Goal: Information Seeking & Learning: Learn about a topic

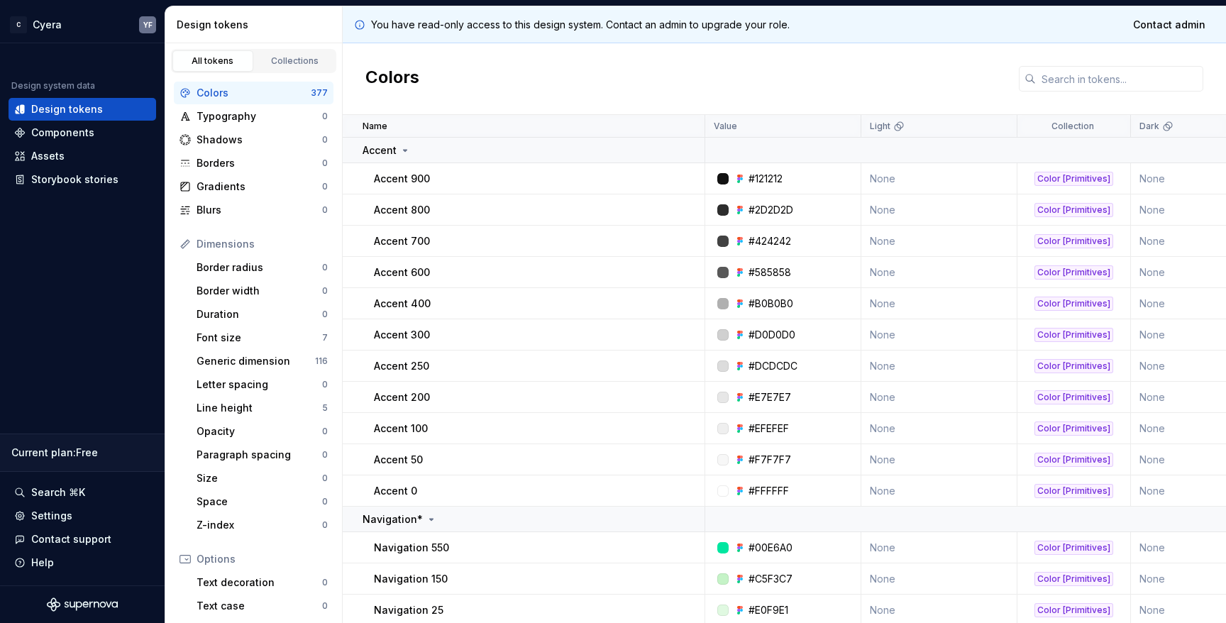
click at [950, 75] on div "Colors" at bounding box center [784, 79] width 883 height 72
click at [857, 79] on div "Colors" at bounding box center [784, 79] width 883 height 72
click at [945, 72] on div "Colors" at bounding box center [784, 79] width 883 height 72
drag, startPoint x: 963, startPoint y: 81, endPoint x: 1042, endPoint y: 145, distance: 101.9
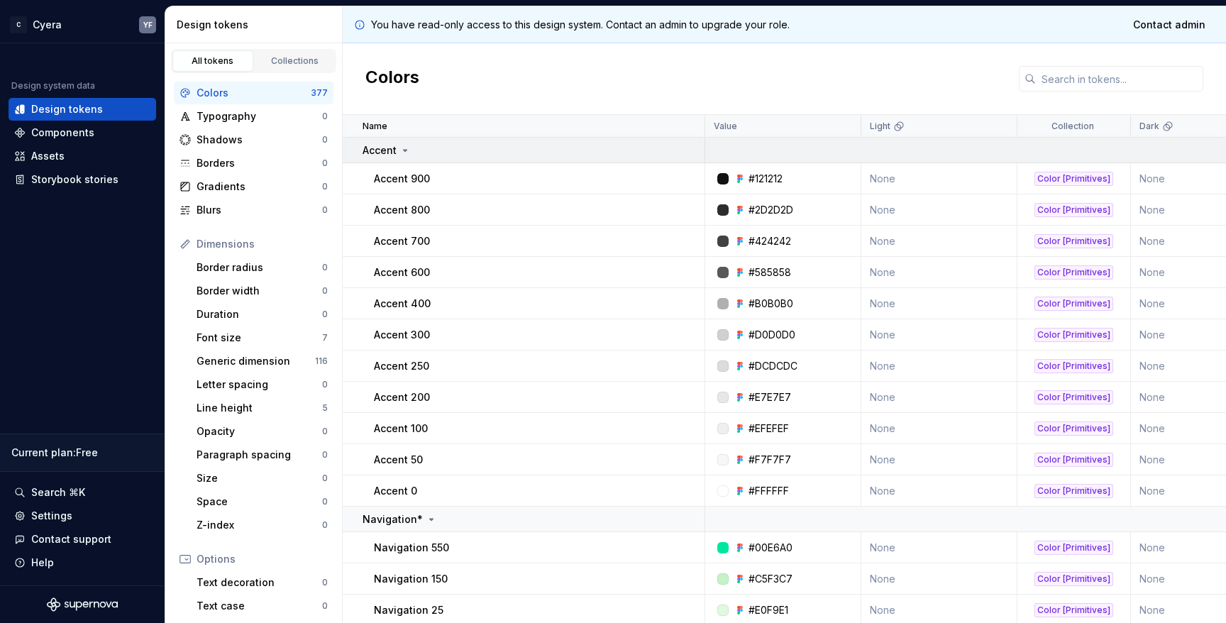
click at [968, 81] on div "Colors" at bounding box center [784, 79] width 883 height 72
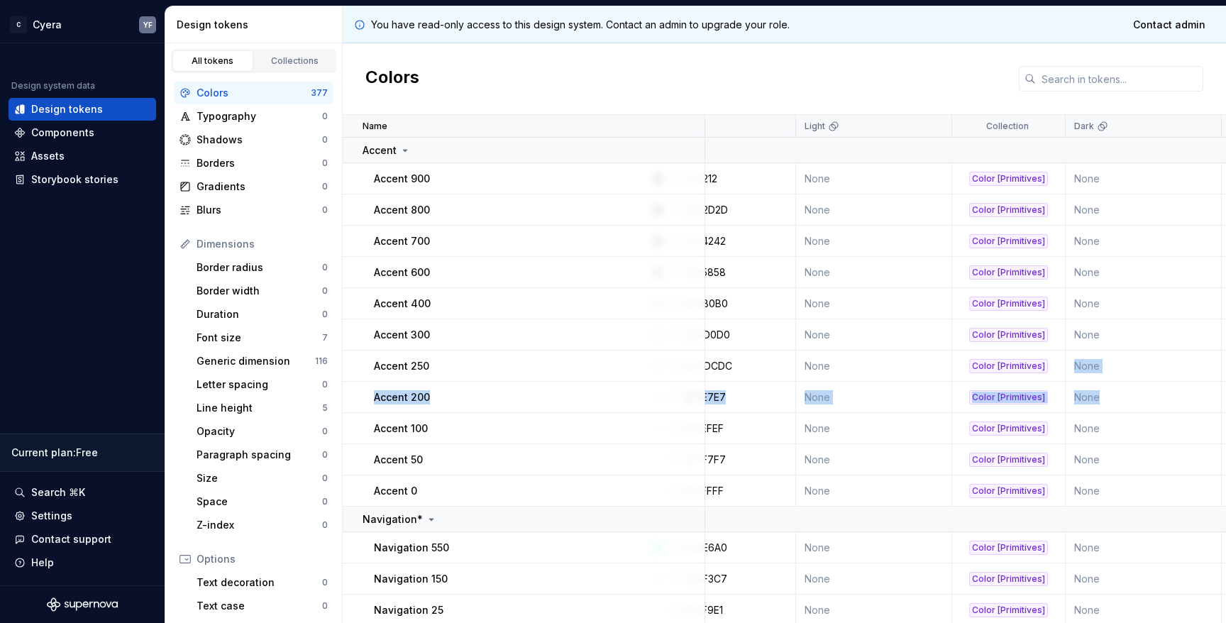
drag, startPoint x: 1165, startPoint y: 354, endPoint x: 1225, endPoint y: 405, distance: 79.0
click at [1225, 405] on div "Name Value Light Collection Dark Token set Description Last updated Accent Acce…" at bounding box center [784, 369] width 883 height 508
click at [573, 68] on div "Colors" at bounding box center [784, 79] width 883 height 72
click at [405, 148] on icon at bounding box center [404, 150] width 11 height 11
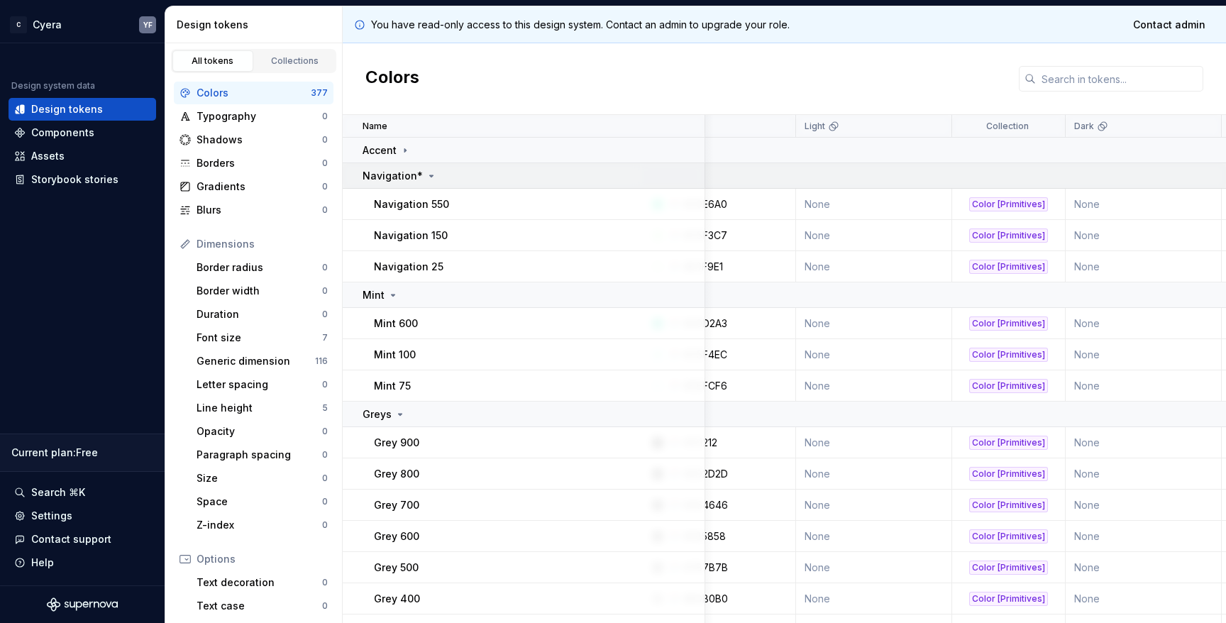
click at [428, 179] on icon at bounding box center [431, 175] width 11 height 11
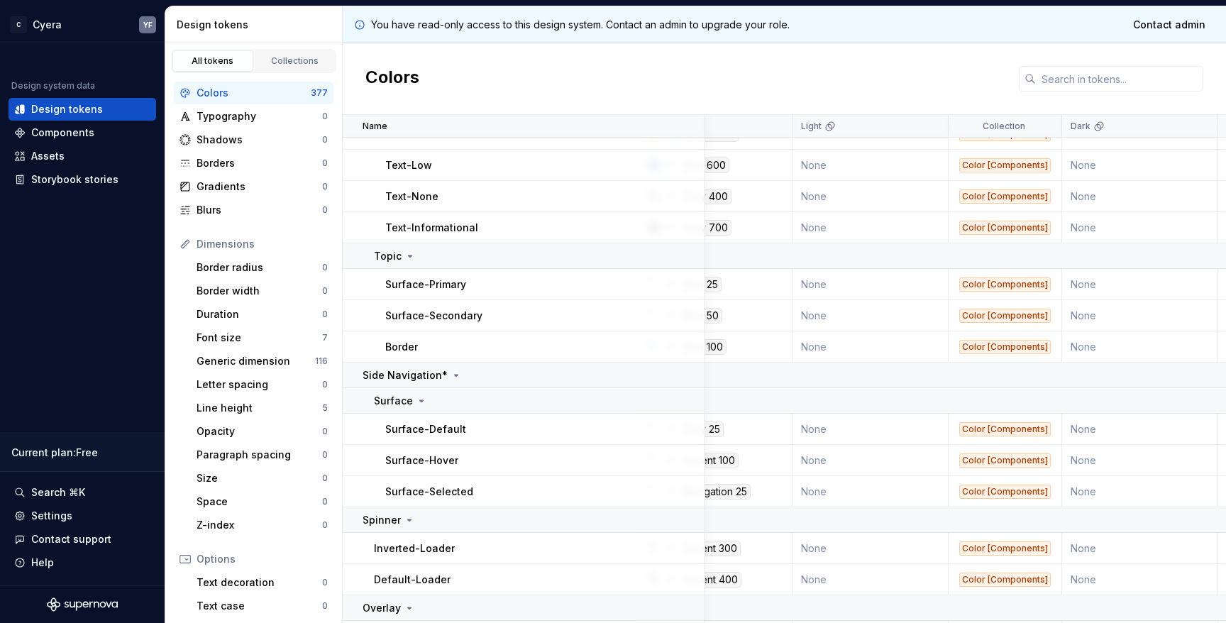
scroll to position [11589, 69]
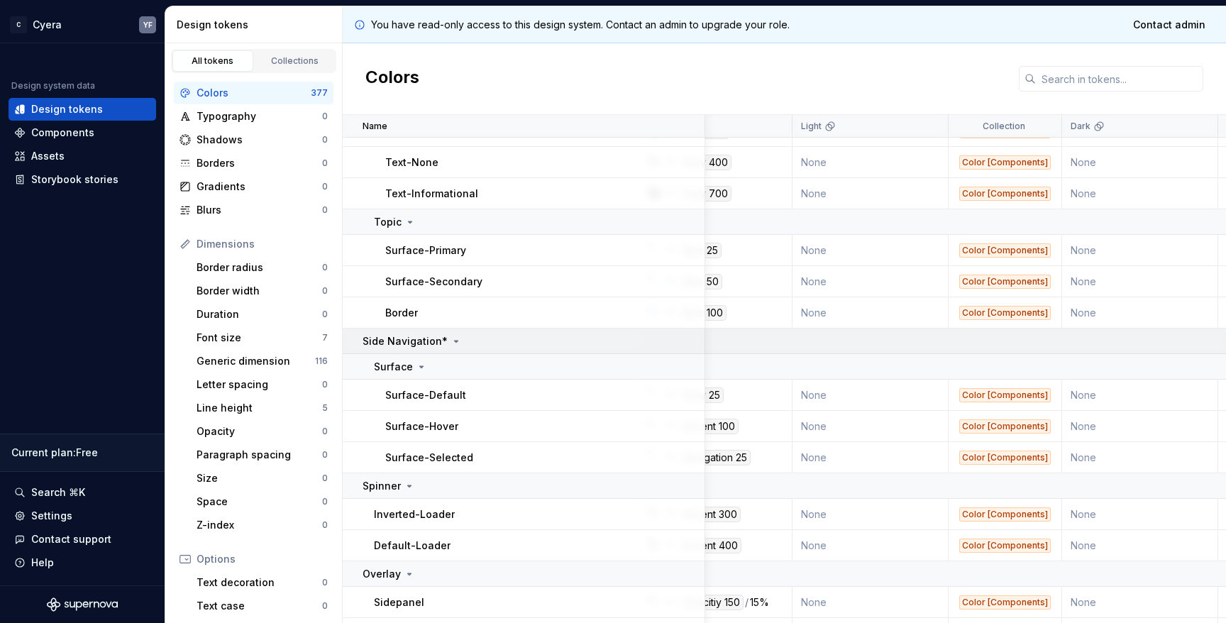
click at [451, 343] on icon at bounding box center [456, 341] width 11 height 11
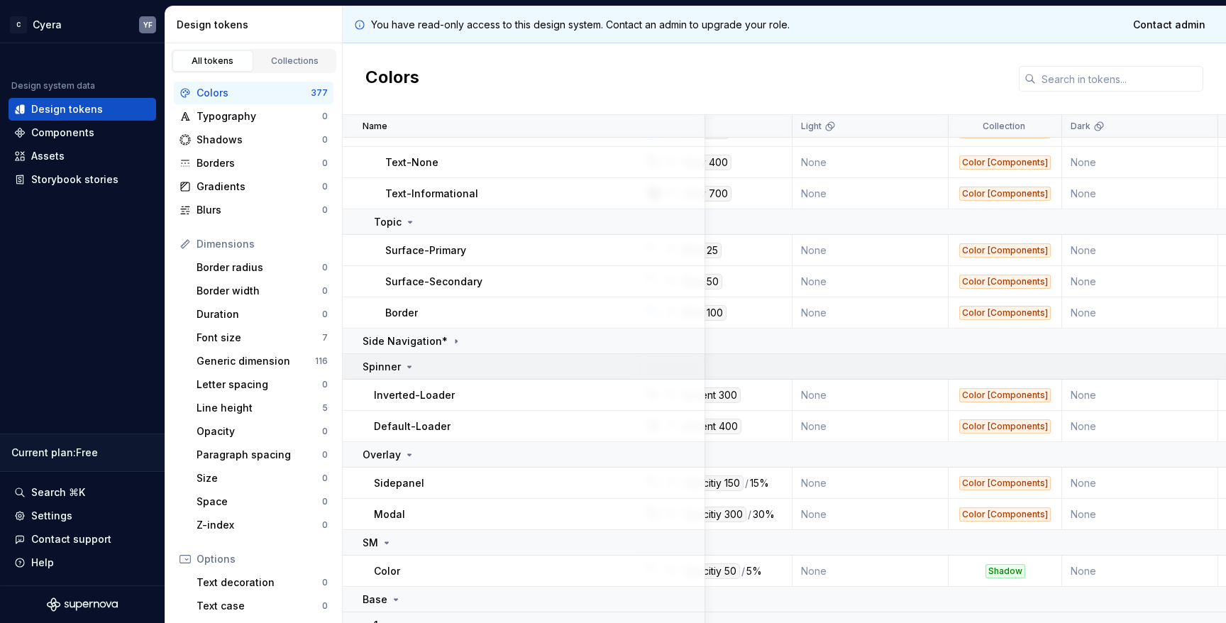
click at [404, 365] on icon at bounding box center [409, 366] width 11 height 11
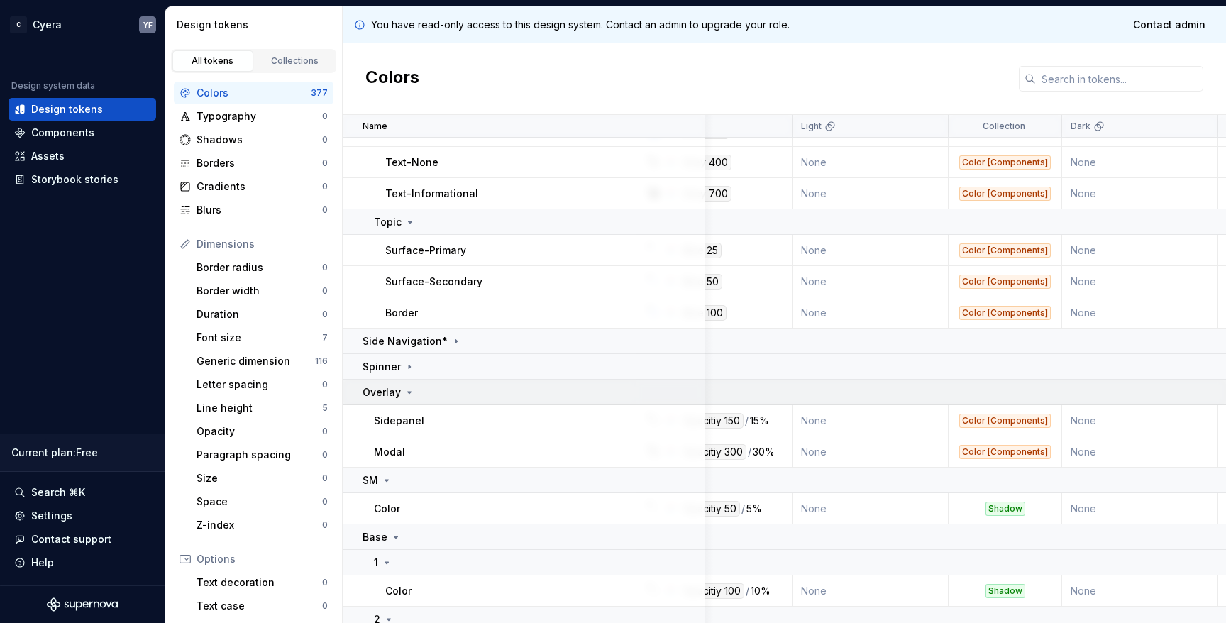
click at [408, 390] on icon at bounding box center [409, 392] width 11 height 11
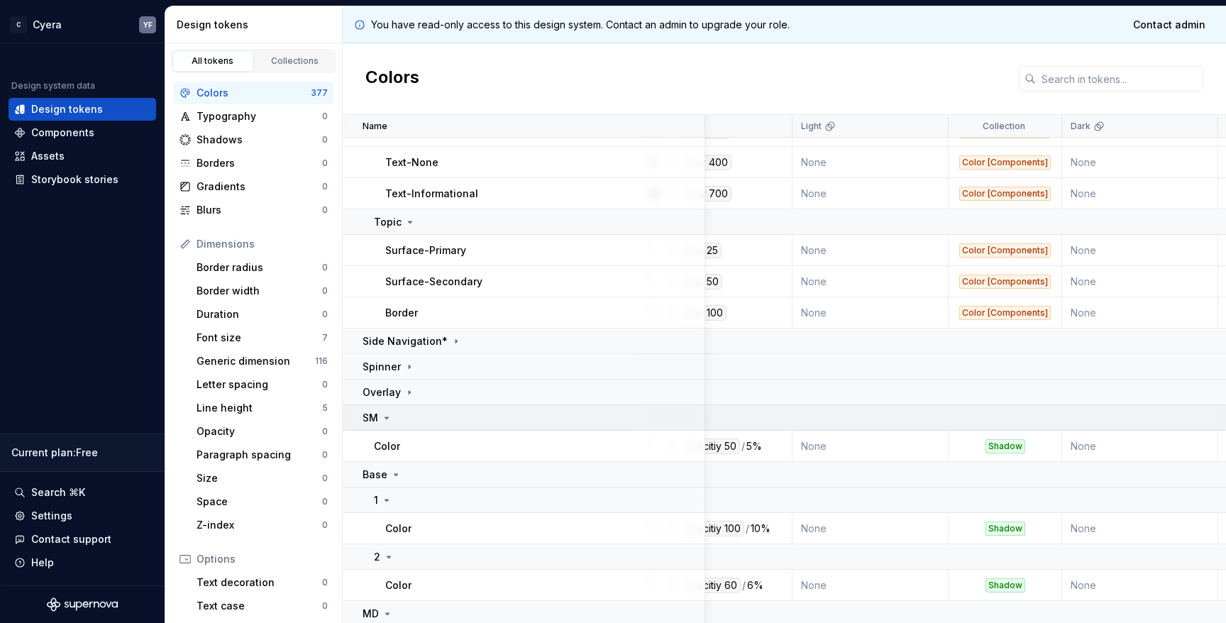
click at [388, 418] on icon at bounding box center [386, 417] width 11 height 11
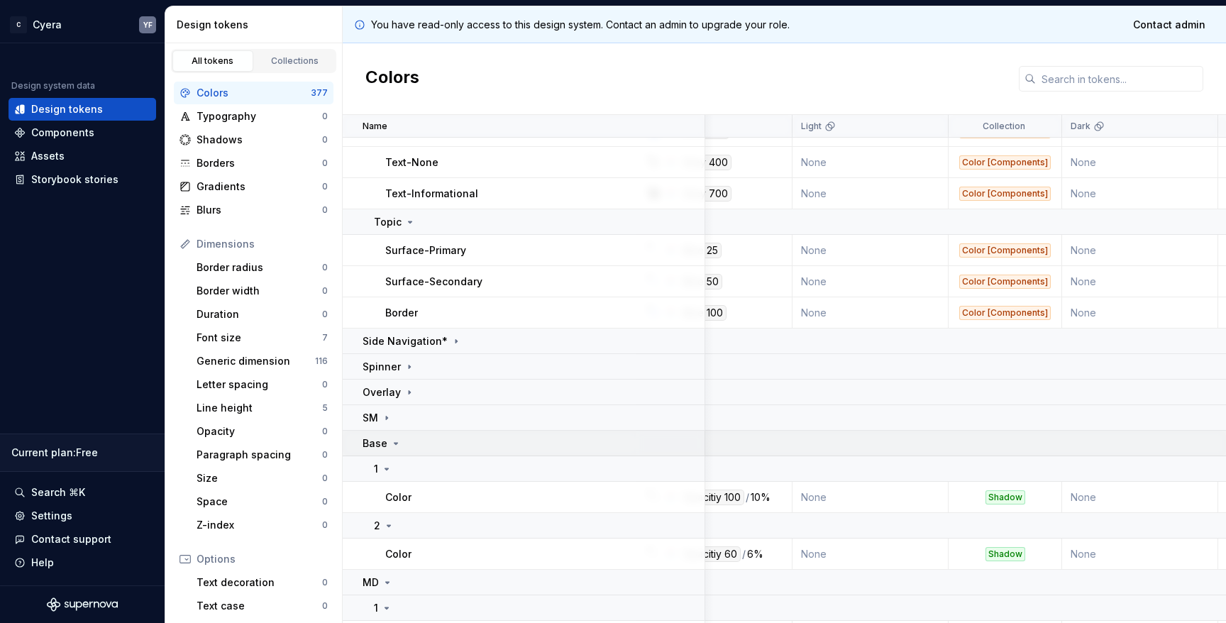
click at [392, 446] on icon at bounding box center [395, 443] width 11 height 11
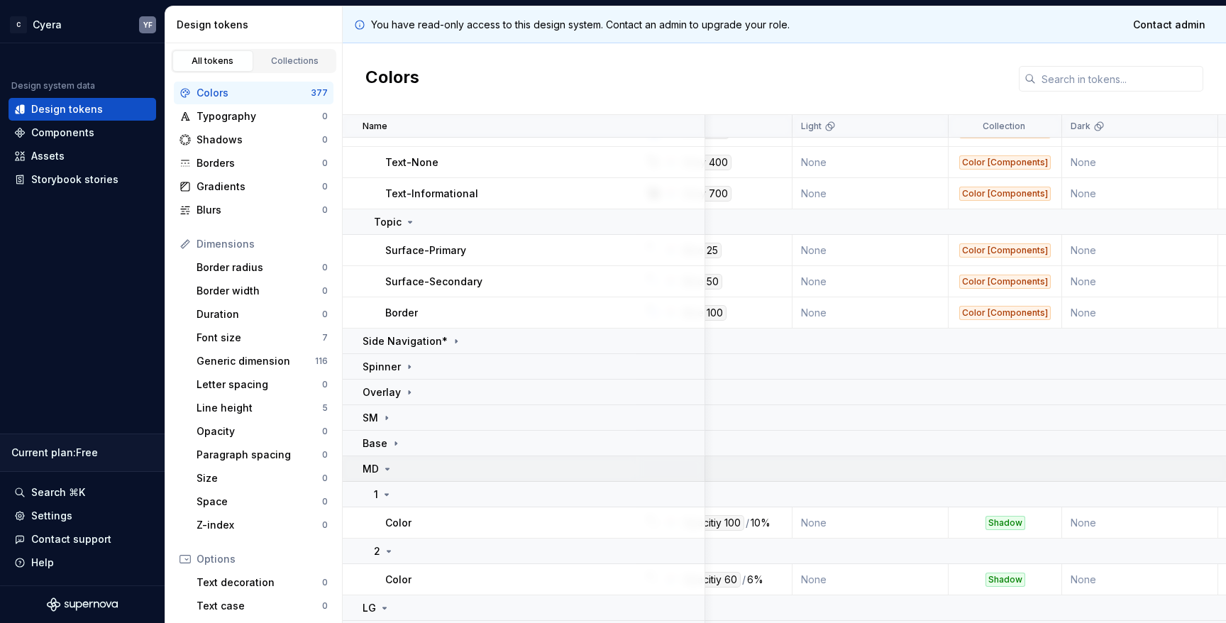
click at [394, 471] on div "MD" at bounding box center [533, 469] width 341 height 14
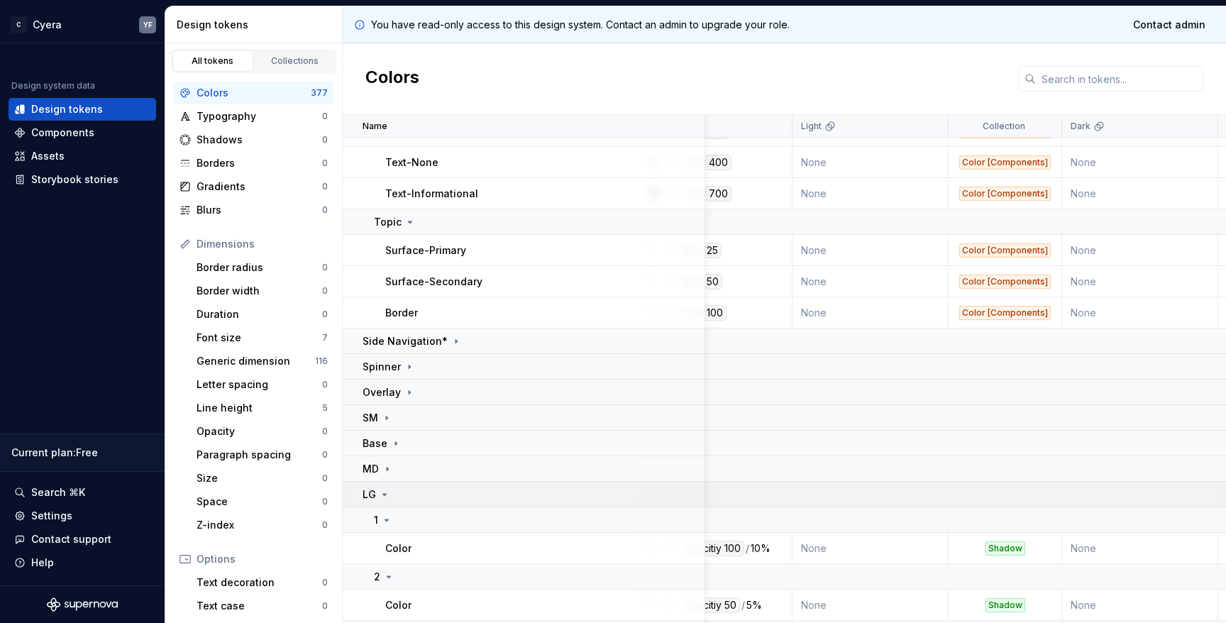
click at [393, 489] on div "LG" at bounding box center [533, 494] width 341 height 14
click at [390, 522] on div "XL" at bounding box center [533, 520] width 341 height 14
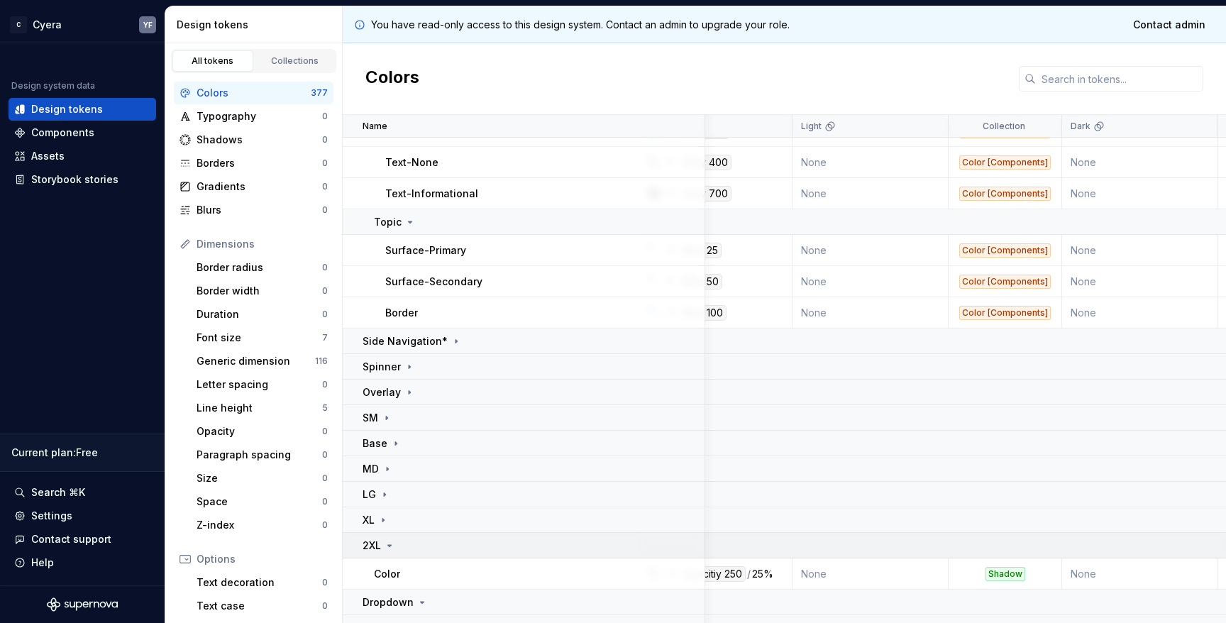
click at [390, 548] on icon at bounding box center [389, 545] width 11 height 11
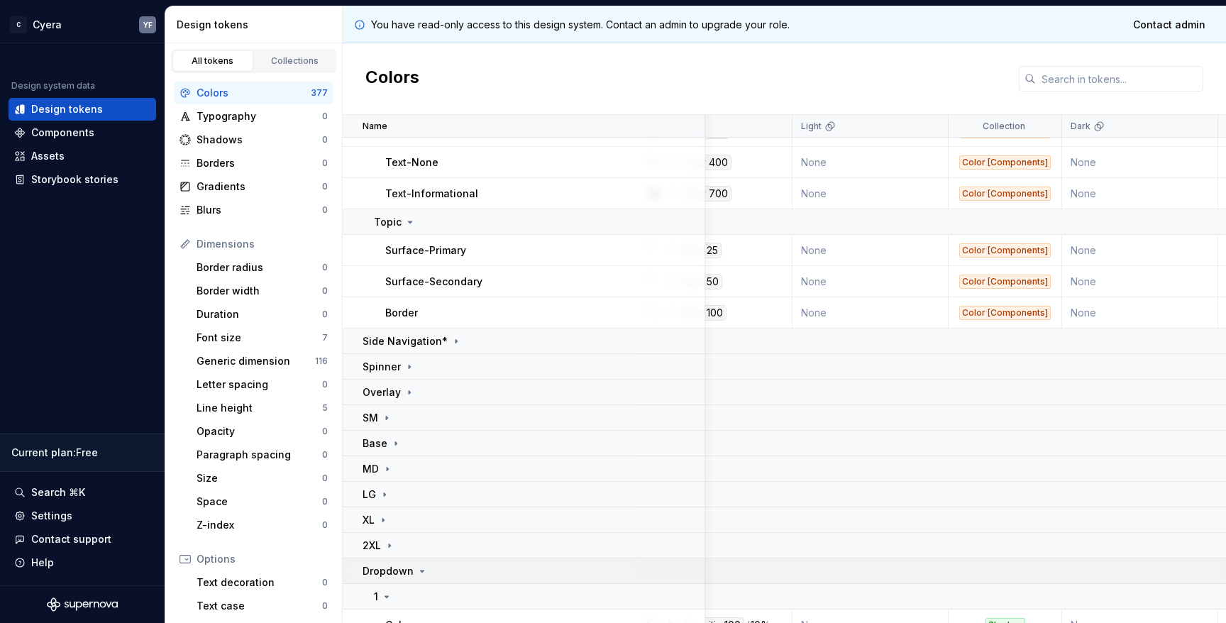
click at [399, 579] on td "Dropdown" at bounding box center [524, 571] width 363 height 26
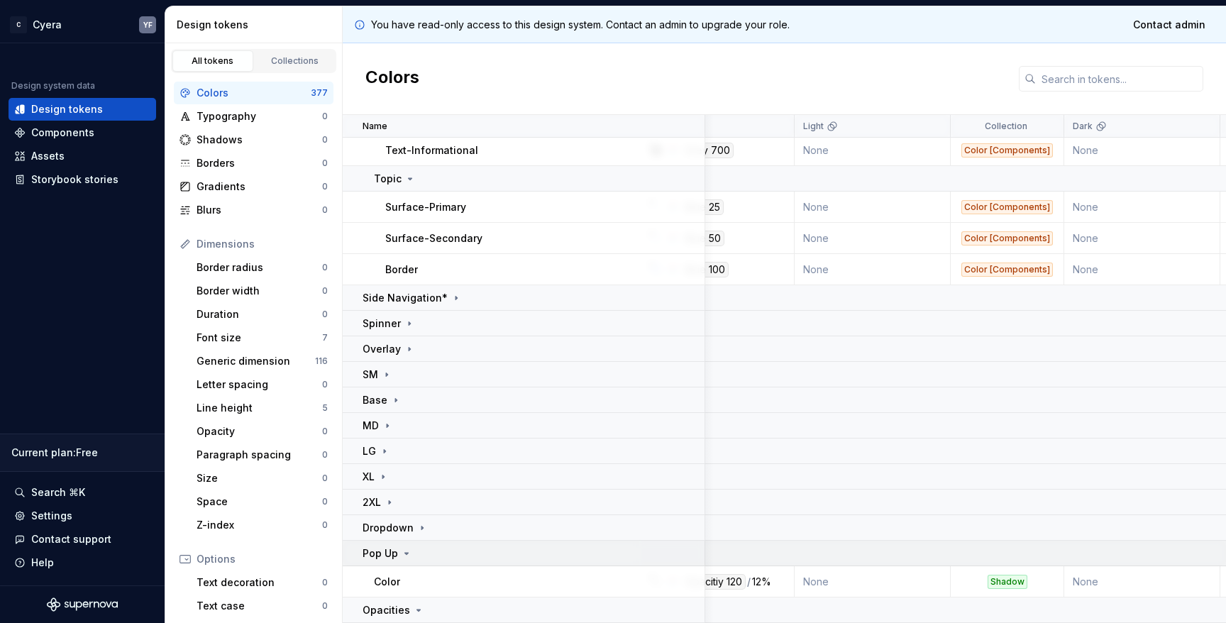
click at [403, 551] on icon at bounding box center [406, 553] width 11 height 11
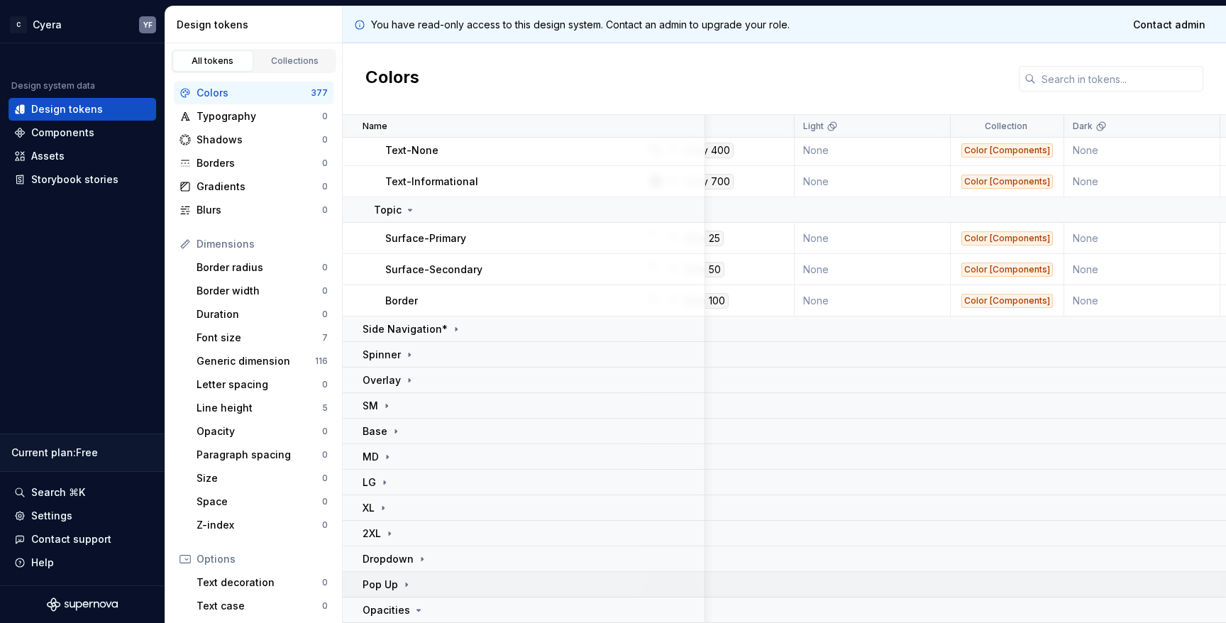
scroll to position [11601, 67]
click at [413, 608] on icon at bounding box center [418, 609] width 11 height 11
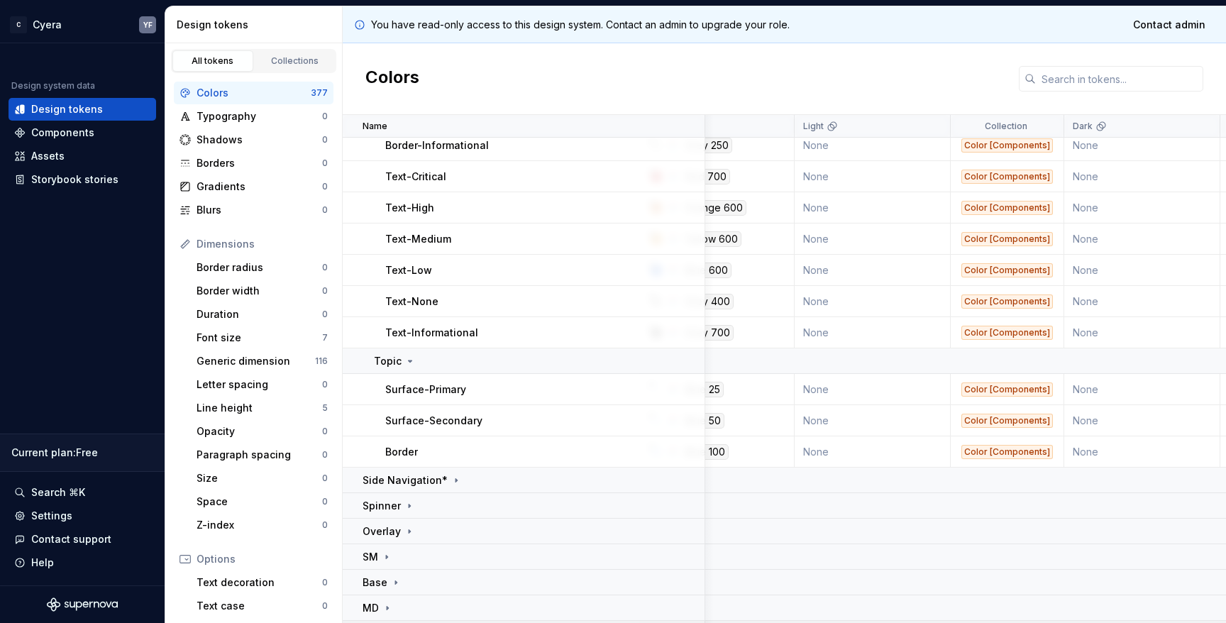
scroll to position [11435, 67]
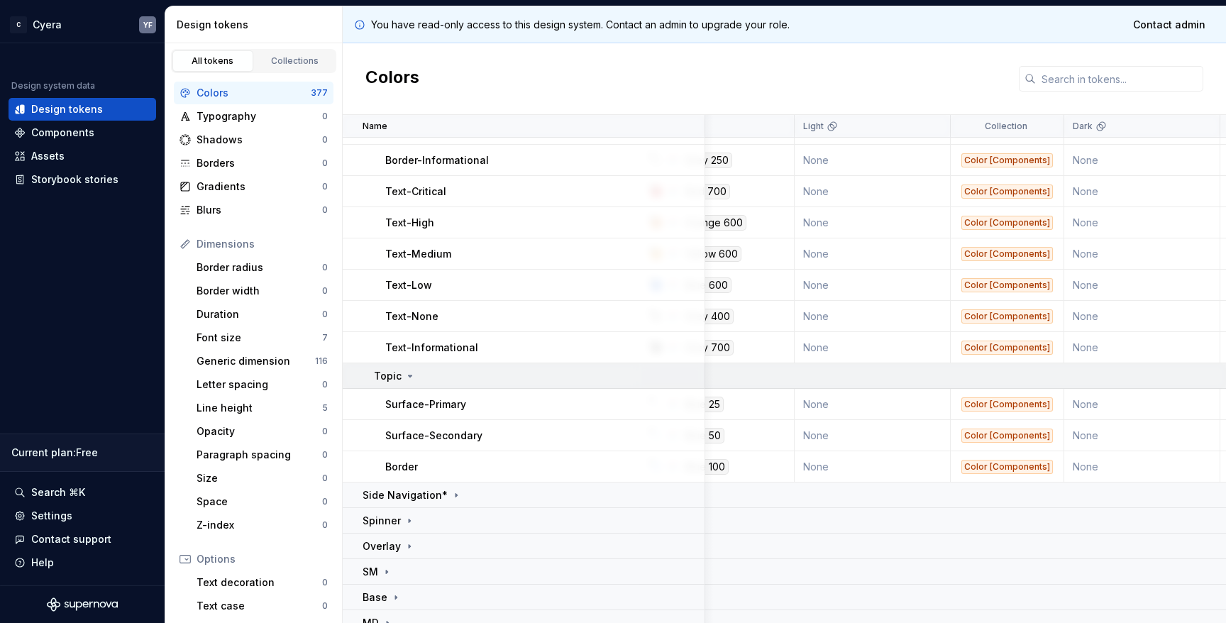
click at [408, 374] on icon at bounding box center [409, 375] width 11 height 11
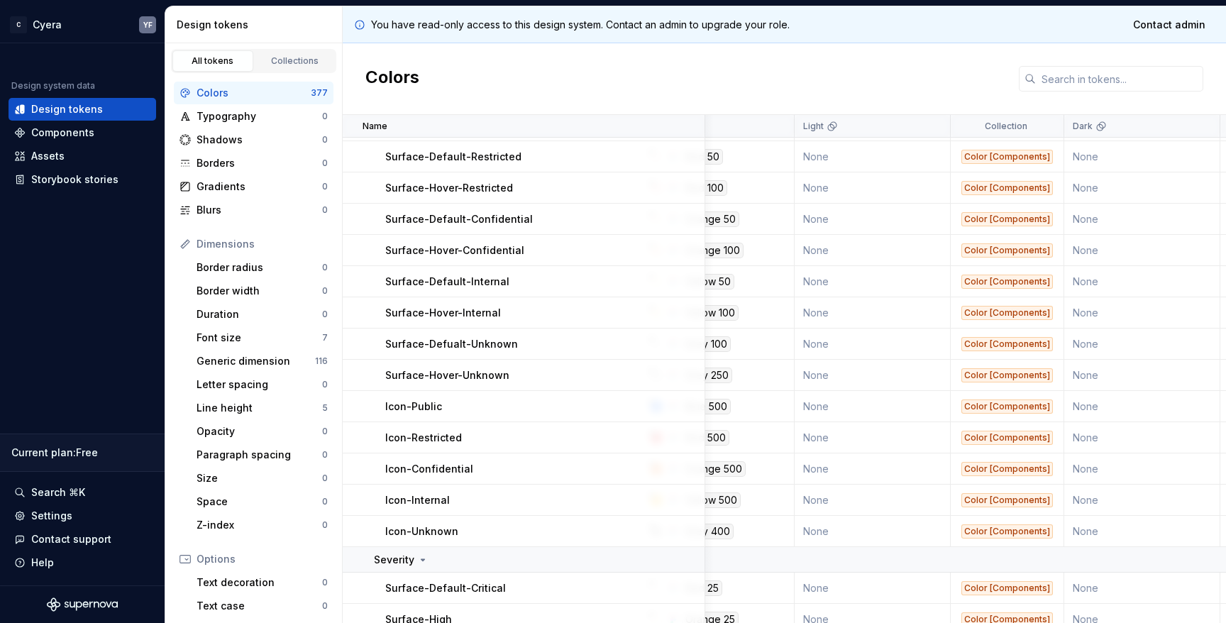
scroll to position [10507, 67]
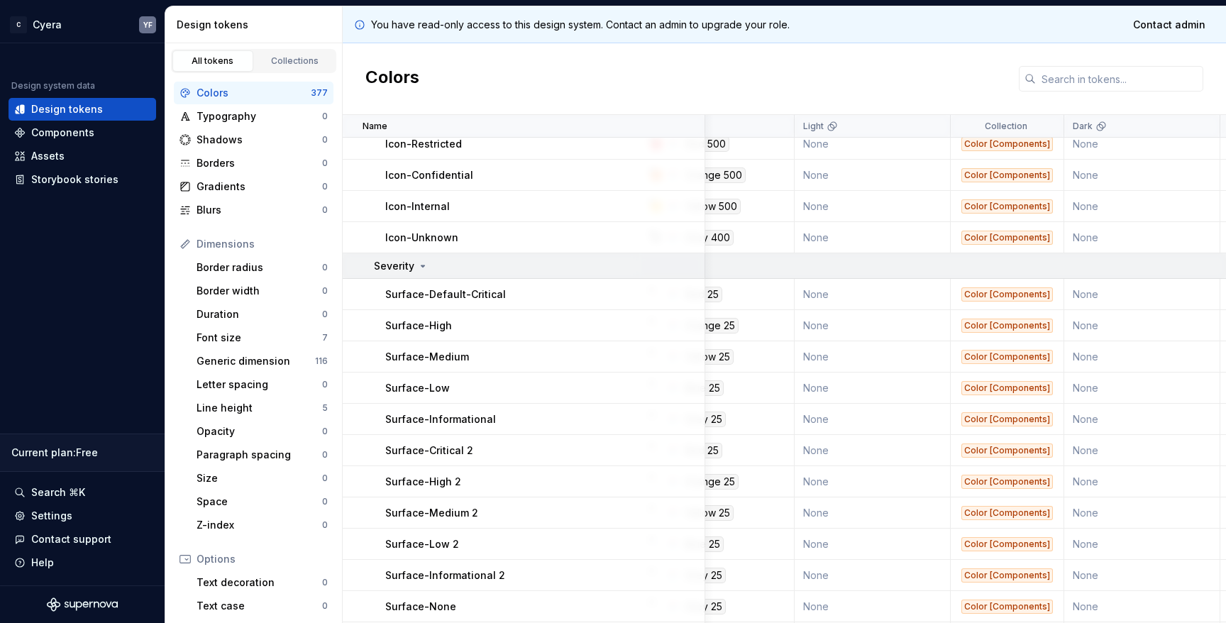
click at [417, 262] on icon at bounding box center [422, 265] width 11 height 11
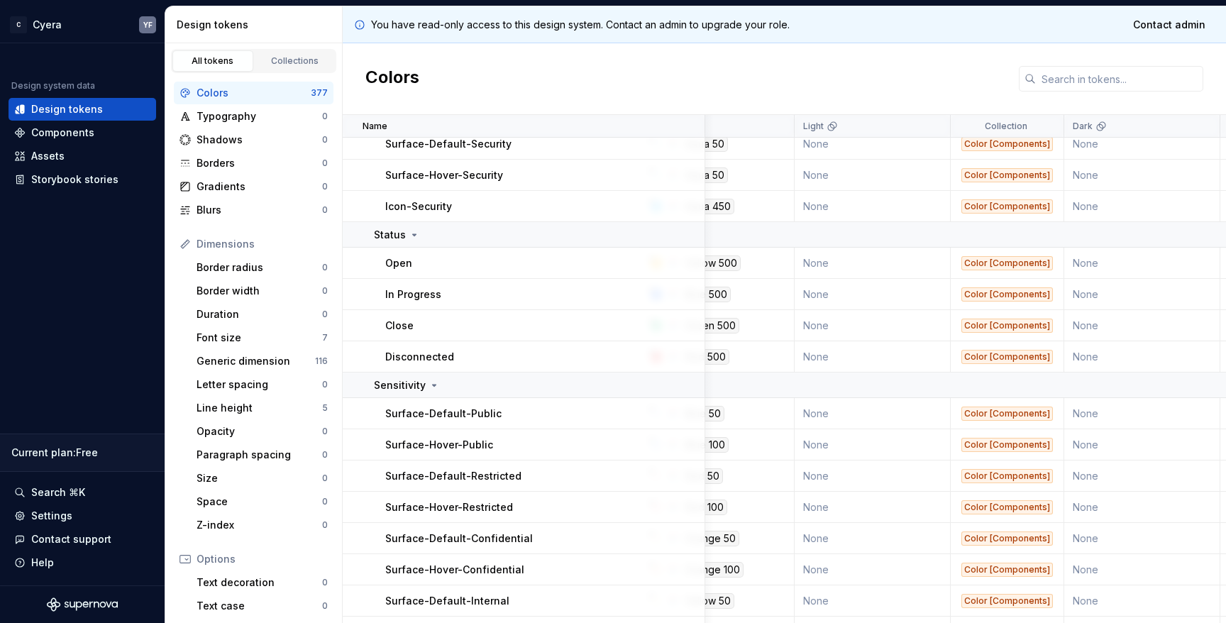
scroll to position [10210, 67]
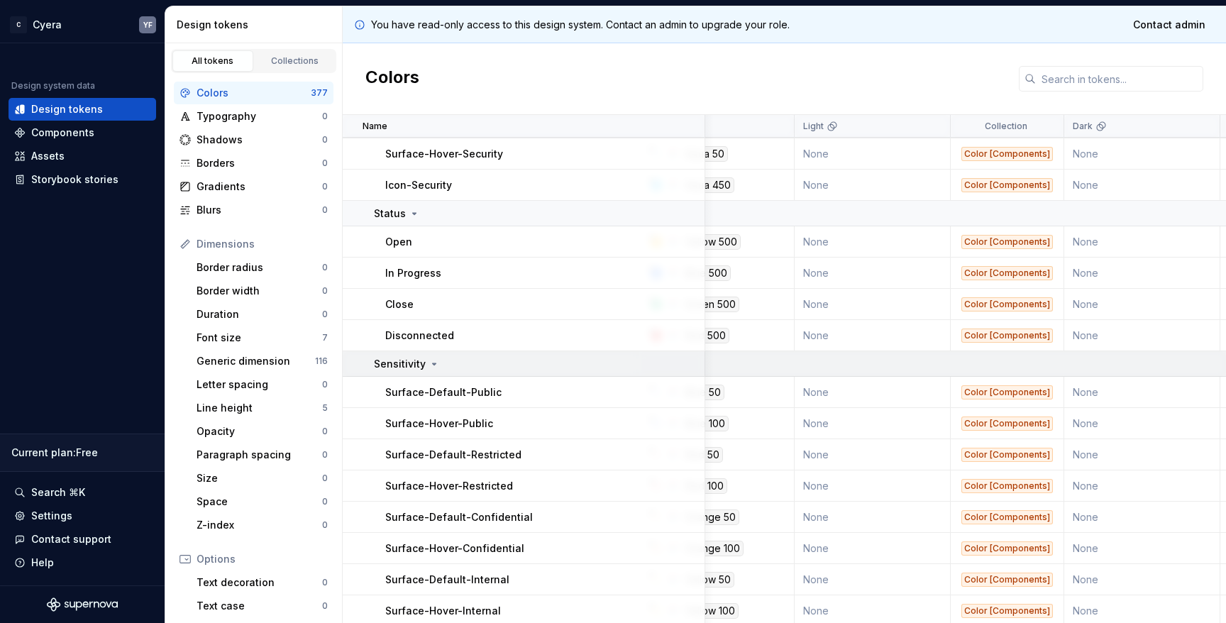
click at [429, 358] on icon at bounding box center [434, 363] width 11 height 11
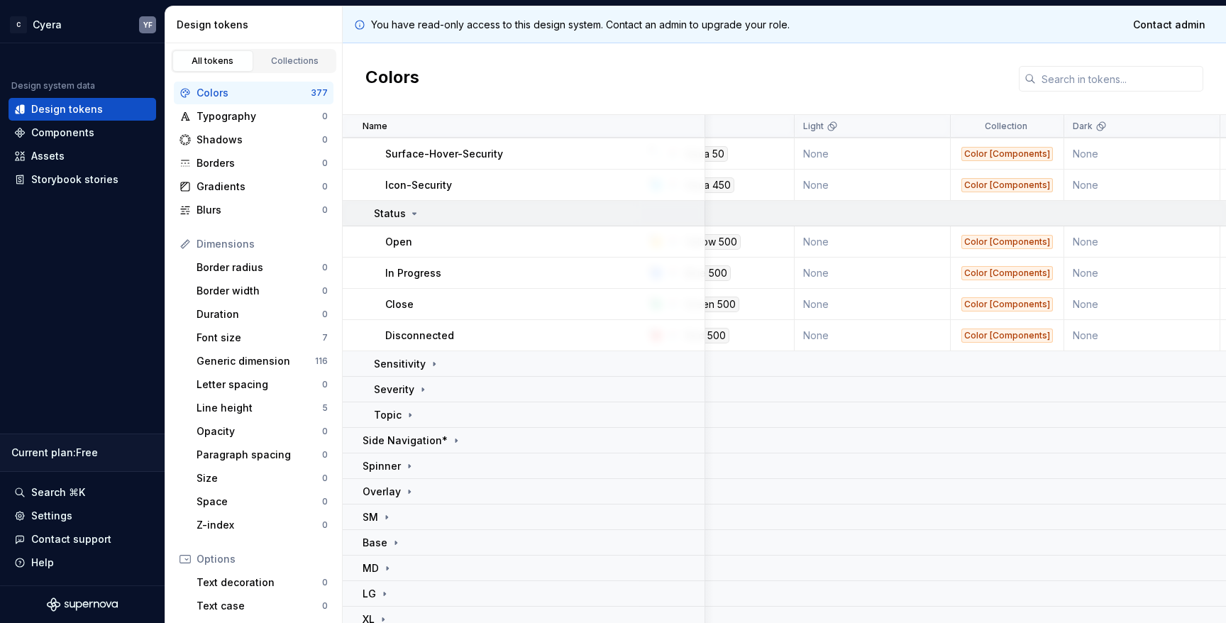
click at [416, 209] on icon at bounding box center [414, 213] width 11 height 11
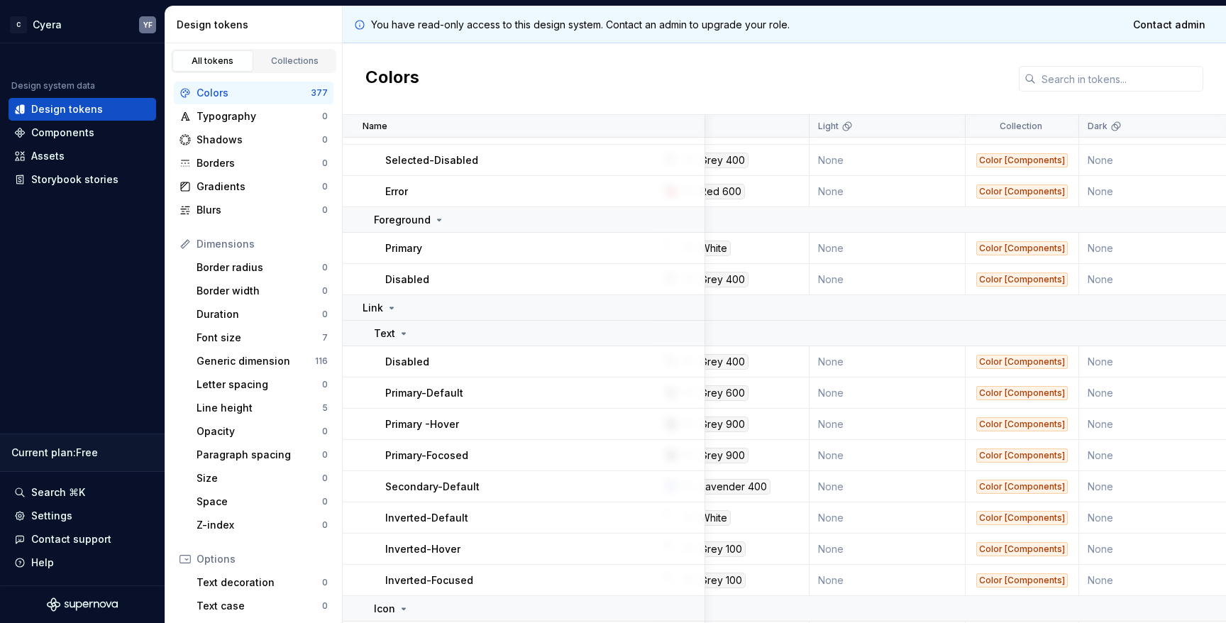
scroll to position [8954, 55]
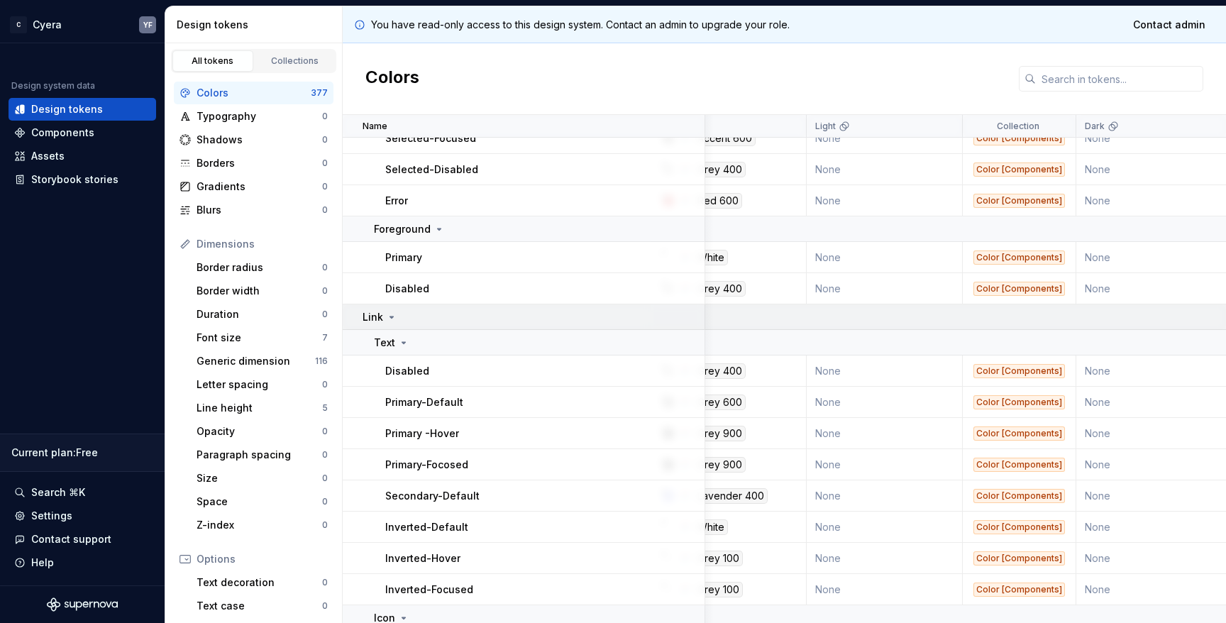
click at [386, 317] on icon at bounding box center [391, 316] width 11 height 11
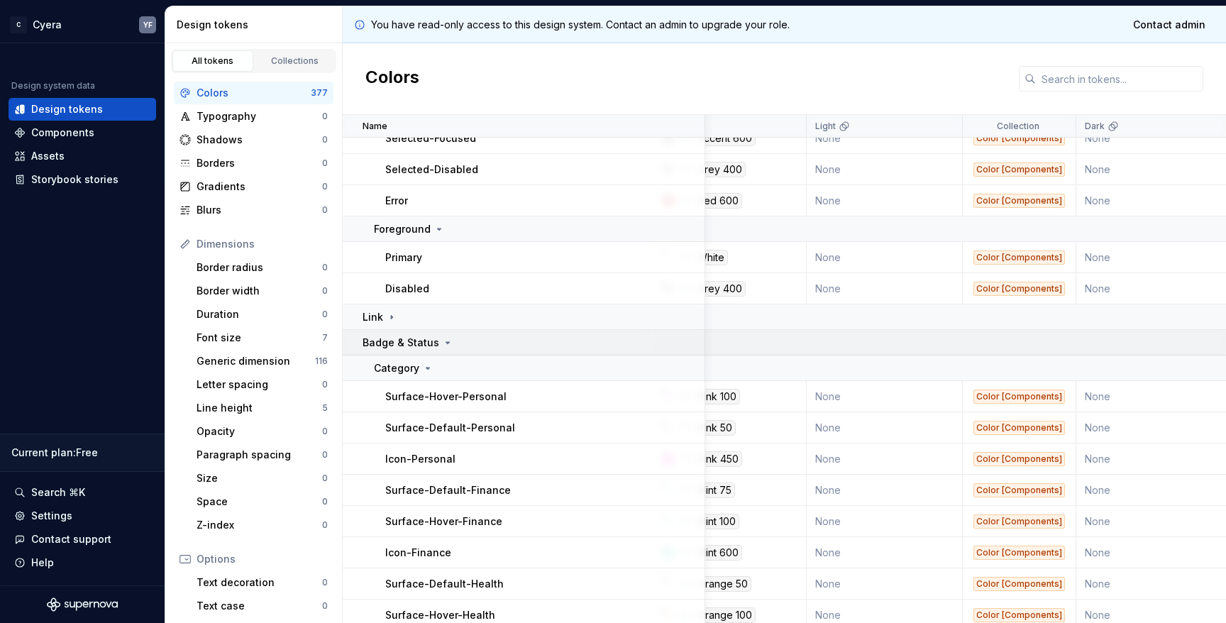
click at [442, 346] on icon at bounding box center [447, 342] width 11 height 11
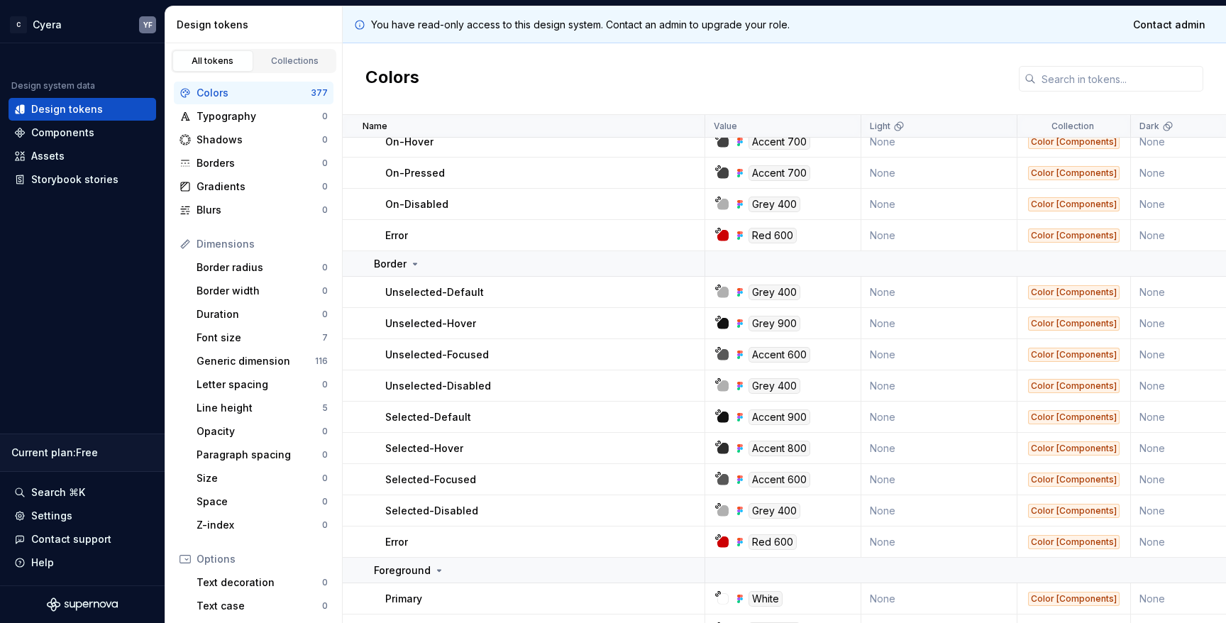
scroll to position [8604, 0]
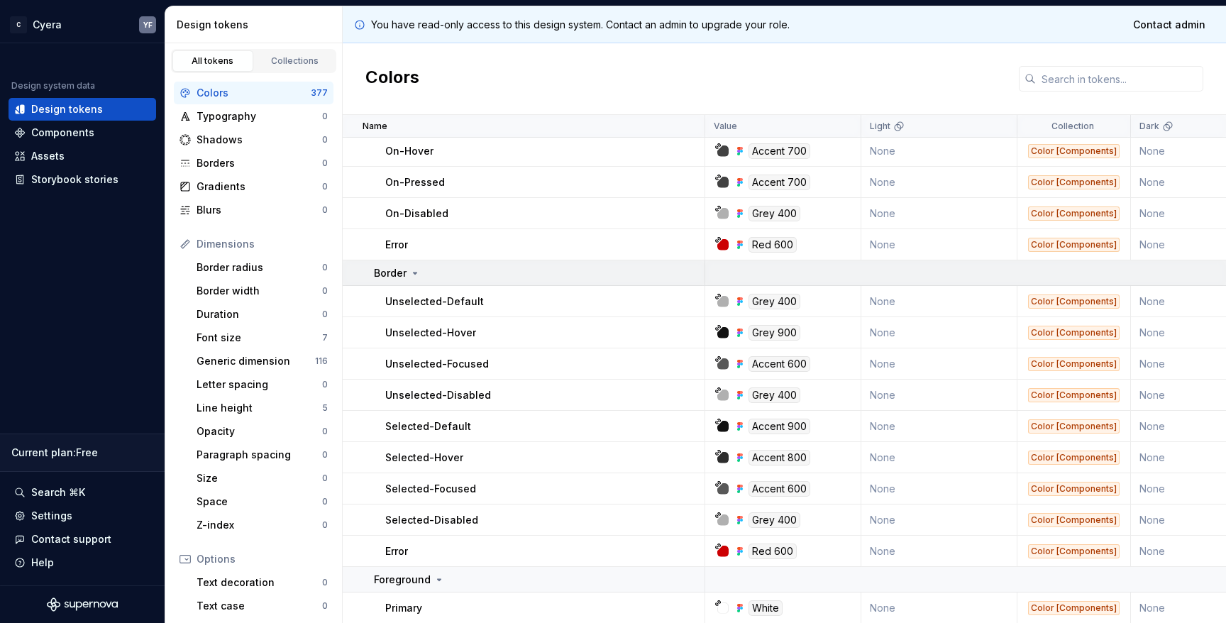
click at [414, 274] on icon at bounding box center [414, 272] width 11 height 11
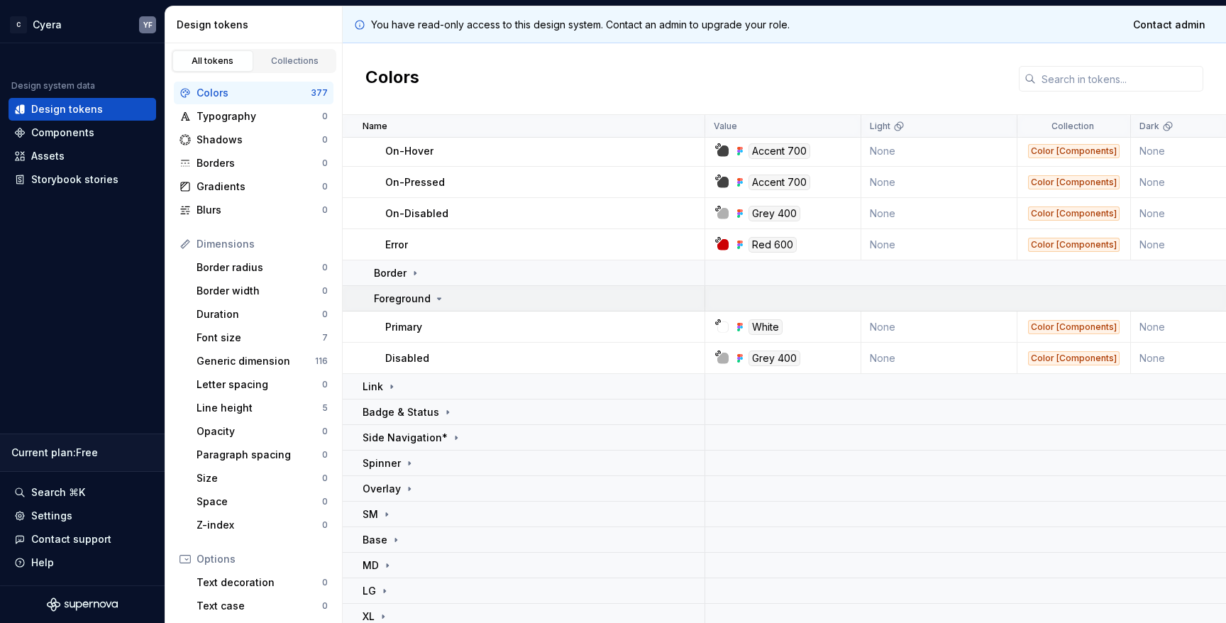
click at [435, 296] on icon at bounding box center [438, 298] width 11 height 11
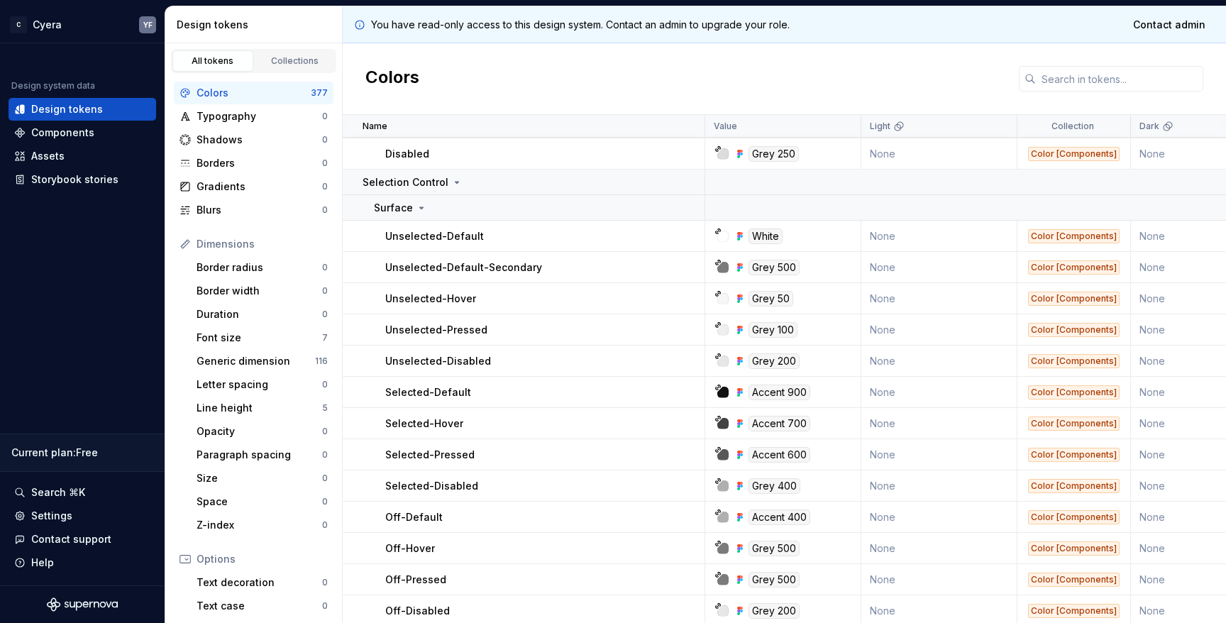
scroll to position [8024, 0]
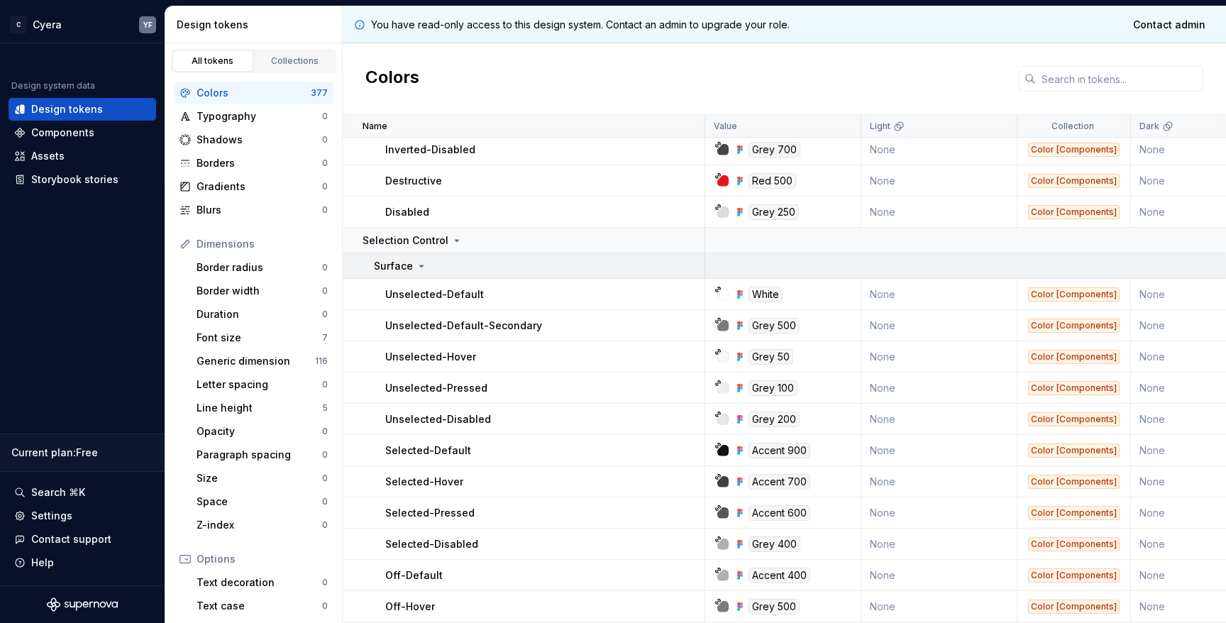
click at [417, 267] on icon at bounding box center [421, 265] width 11 height 11
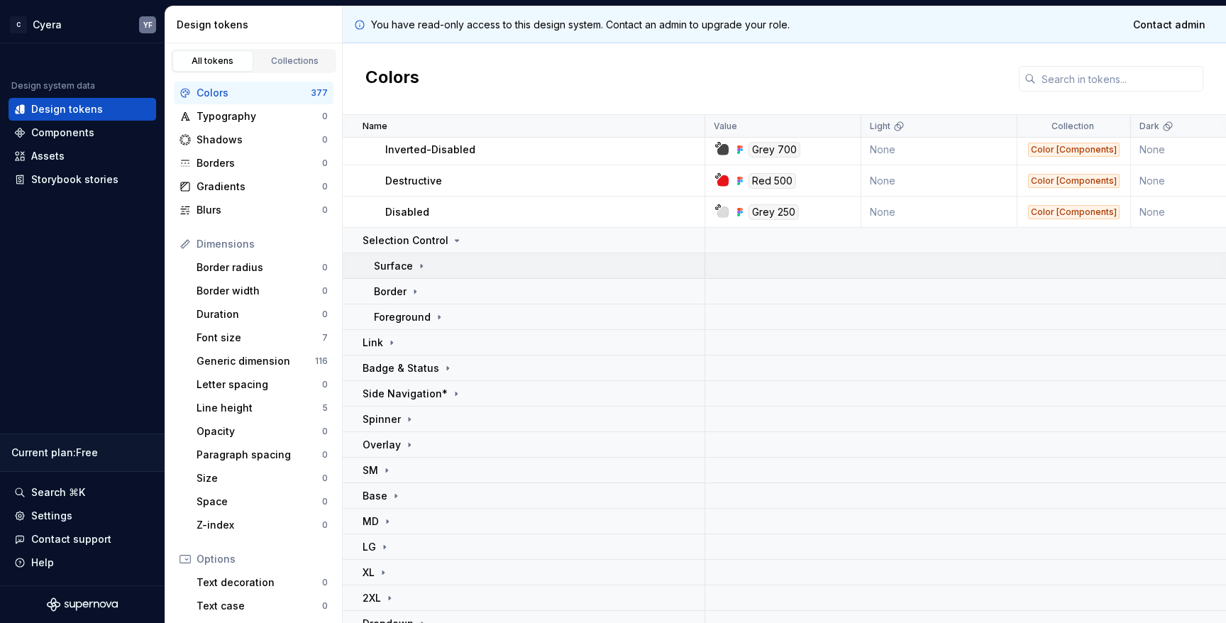
click at [417, 267] on icon at bounding box center [421, 265] width 11 height 11
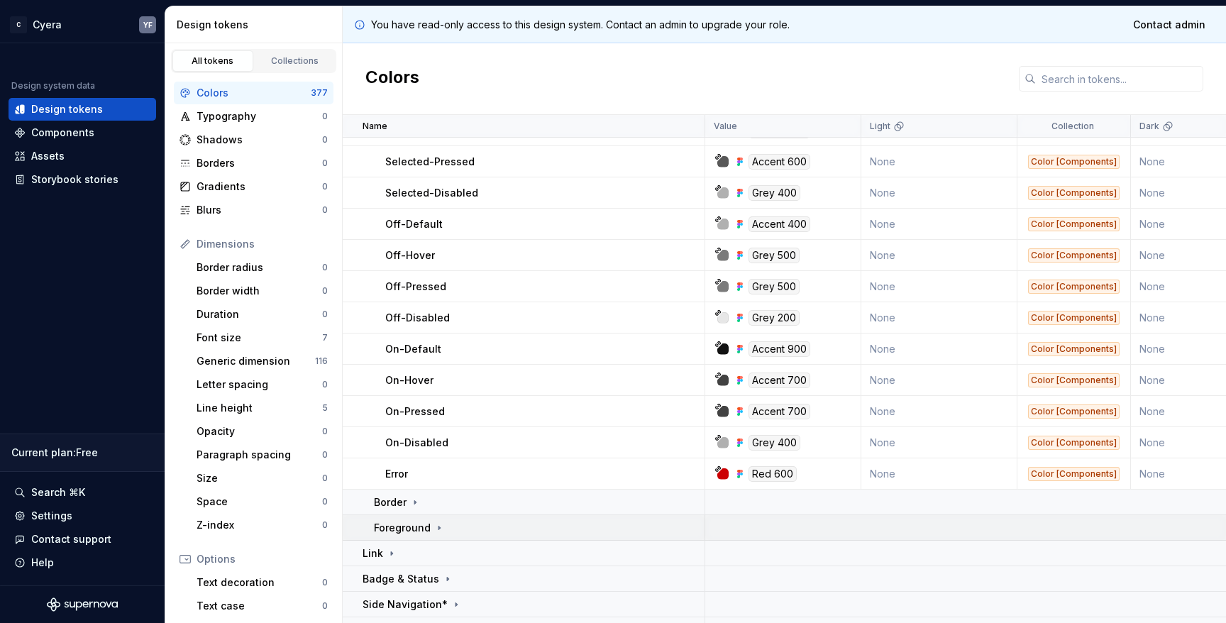
scroll to position [8376, 0]
drag, startPoint x: 285, startPoint y: 40, endPoint x: 278, endPoint y: 9, distance: 31.2
click at [284, 29] on div "Design tokens" at bounding box center [253, 24] width 177 height 37
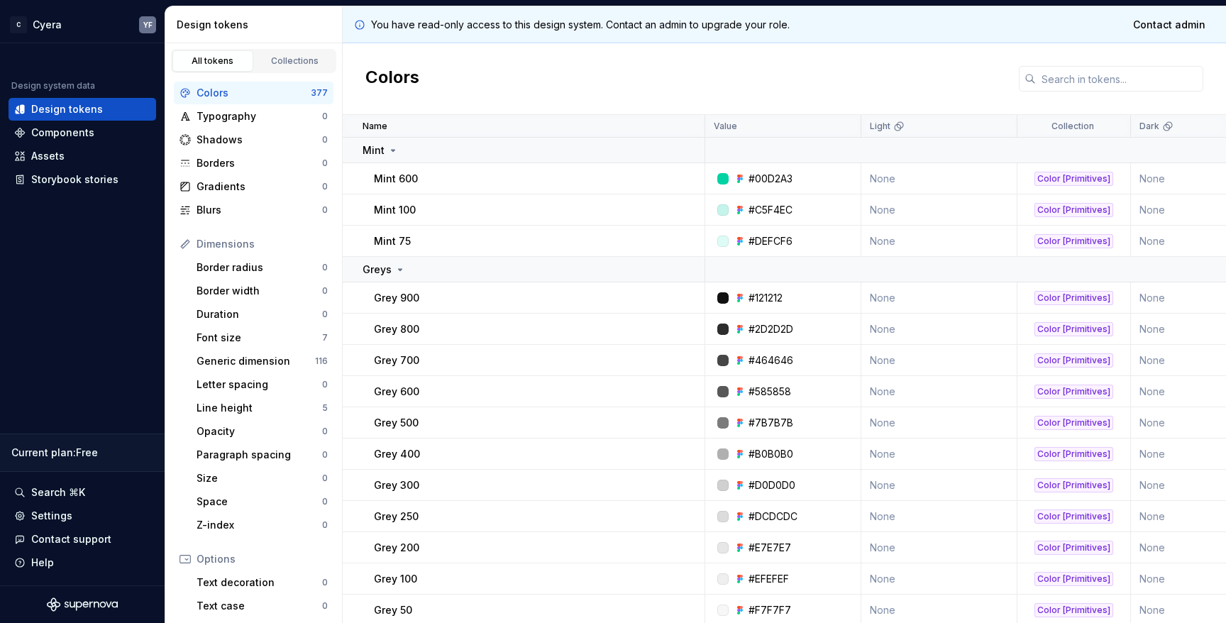
scroll to position [0, 0]
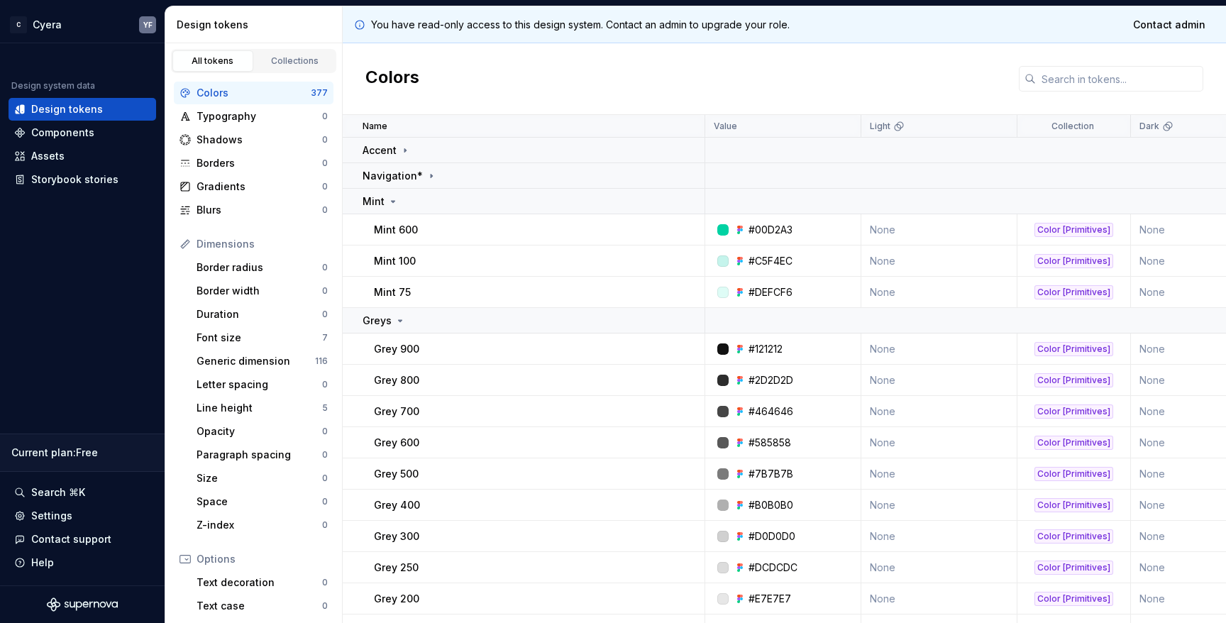
click at [885, 78] on div "Colors" at bounding box center [784, 79] width 883 height 72
